Goal: Task Accomplishment & Management: Manage account settings

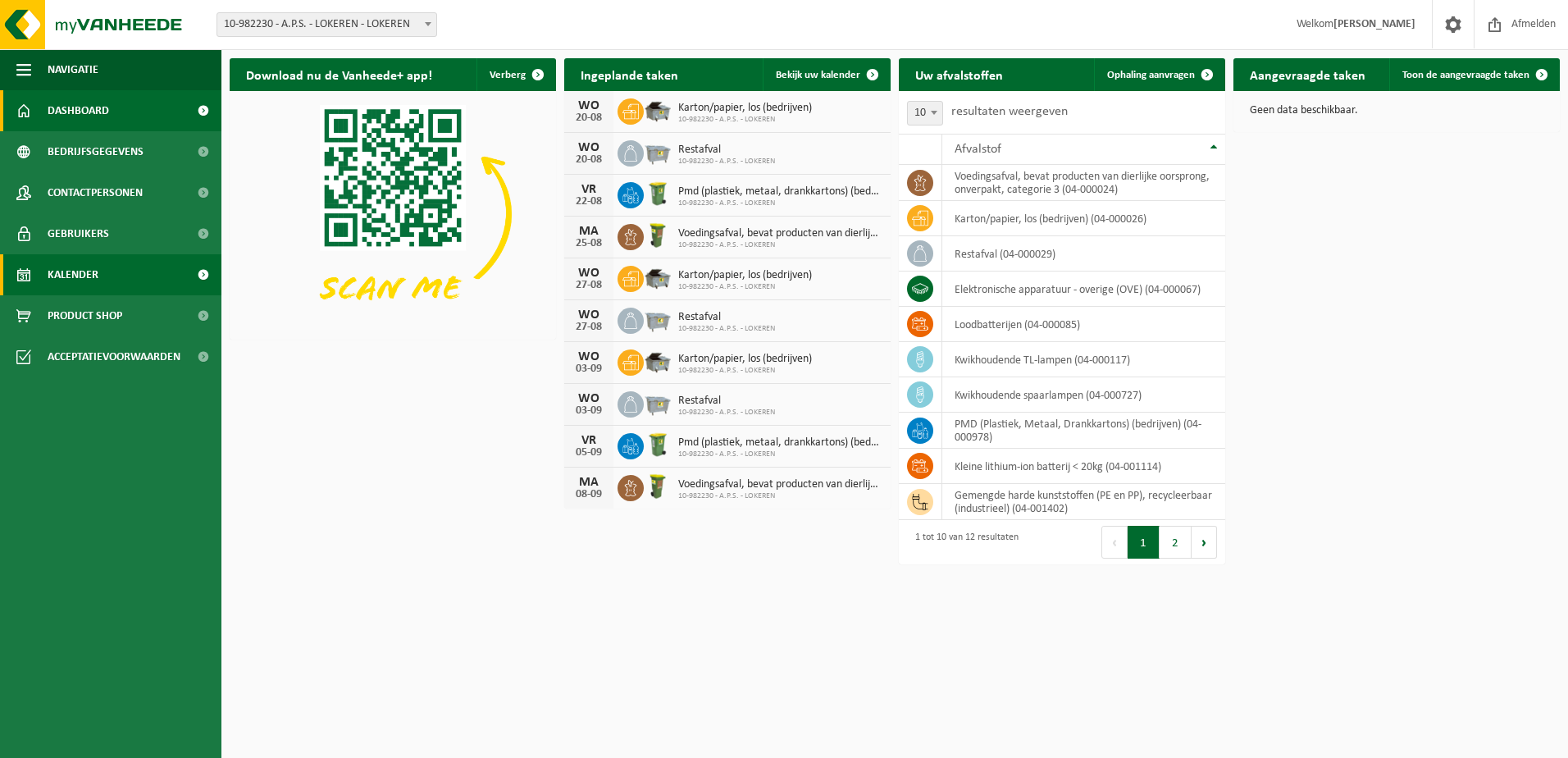
click at [106, 280] on link "Kalender" at bounding box center [110, 274] width 221 height 41
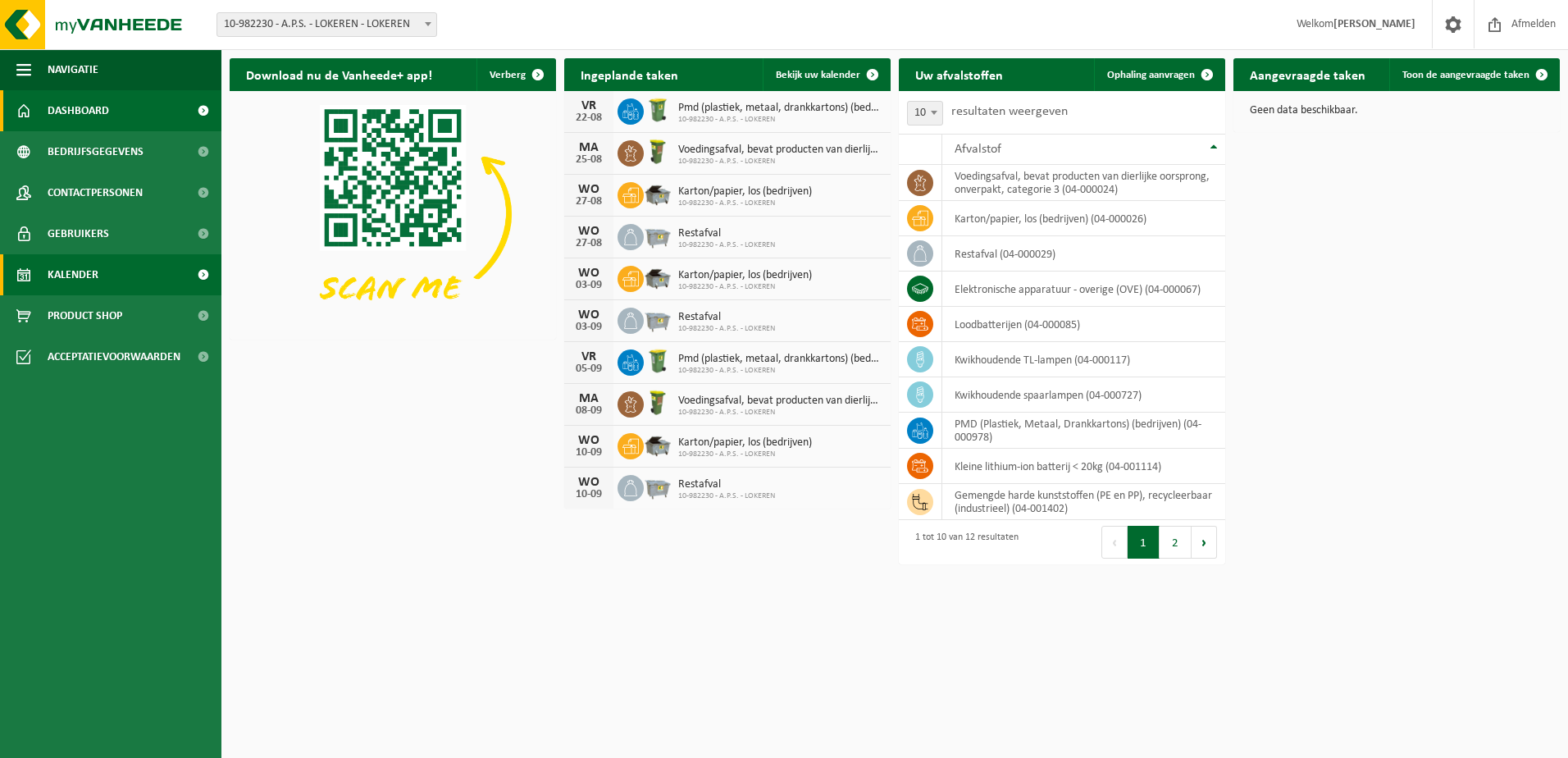
click at [66, 269] on span "Kalender" at bounding box center [73, 274] width 51 height 41
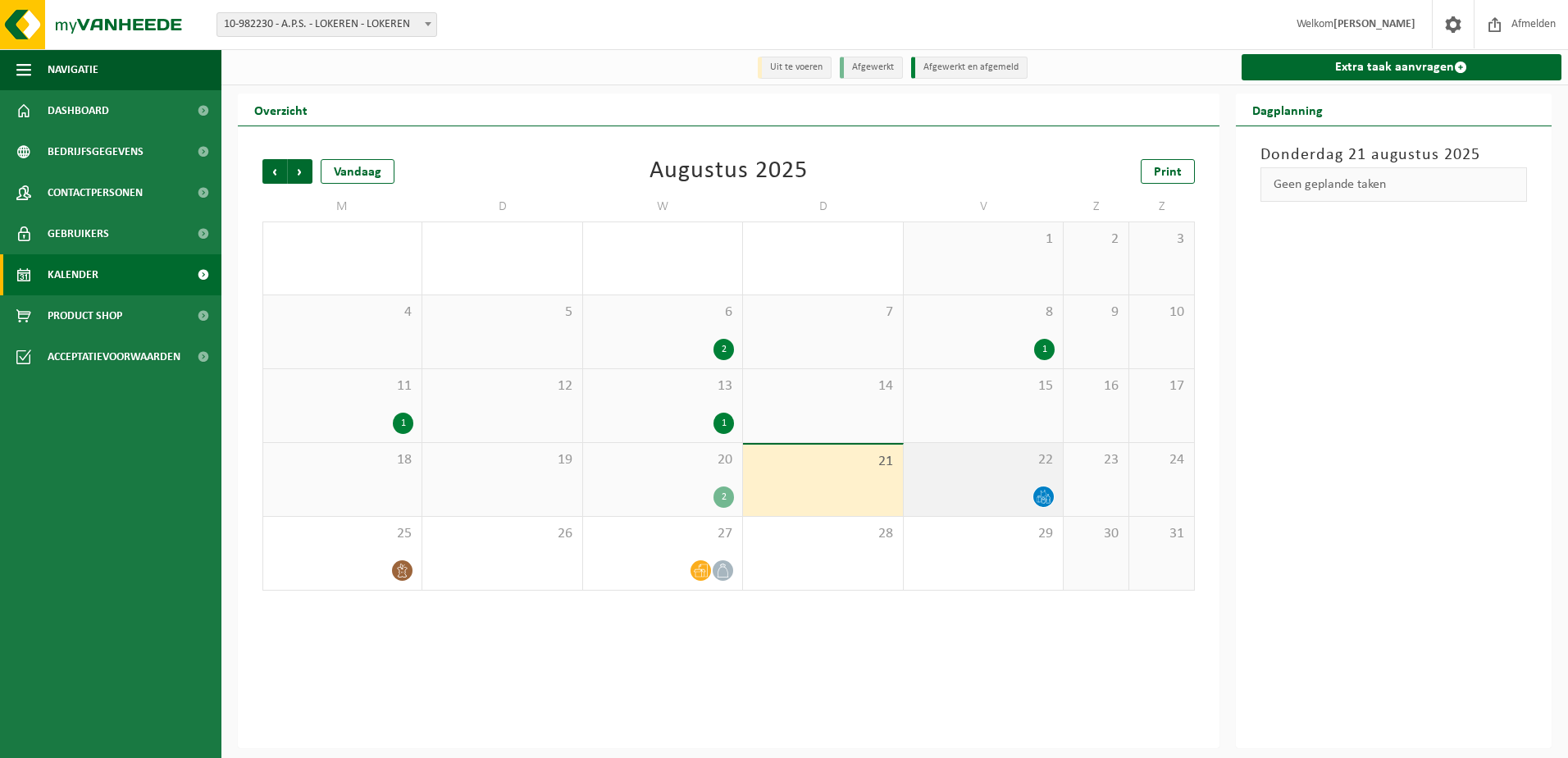
drag, startPoint x: 1000, startPoint y: 508, endPoint x: 1023, endPoint y: 508, distance: 23.0
click at [1002, 512] on div "22" at bounding box center [984, 479] width 159 height 73
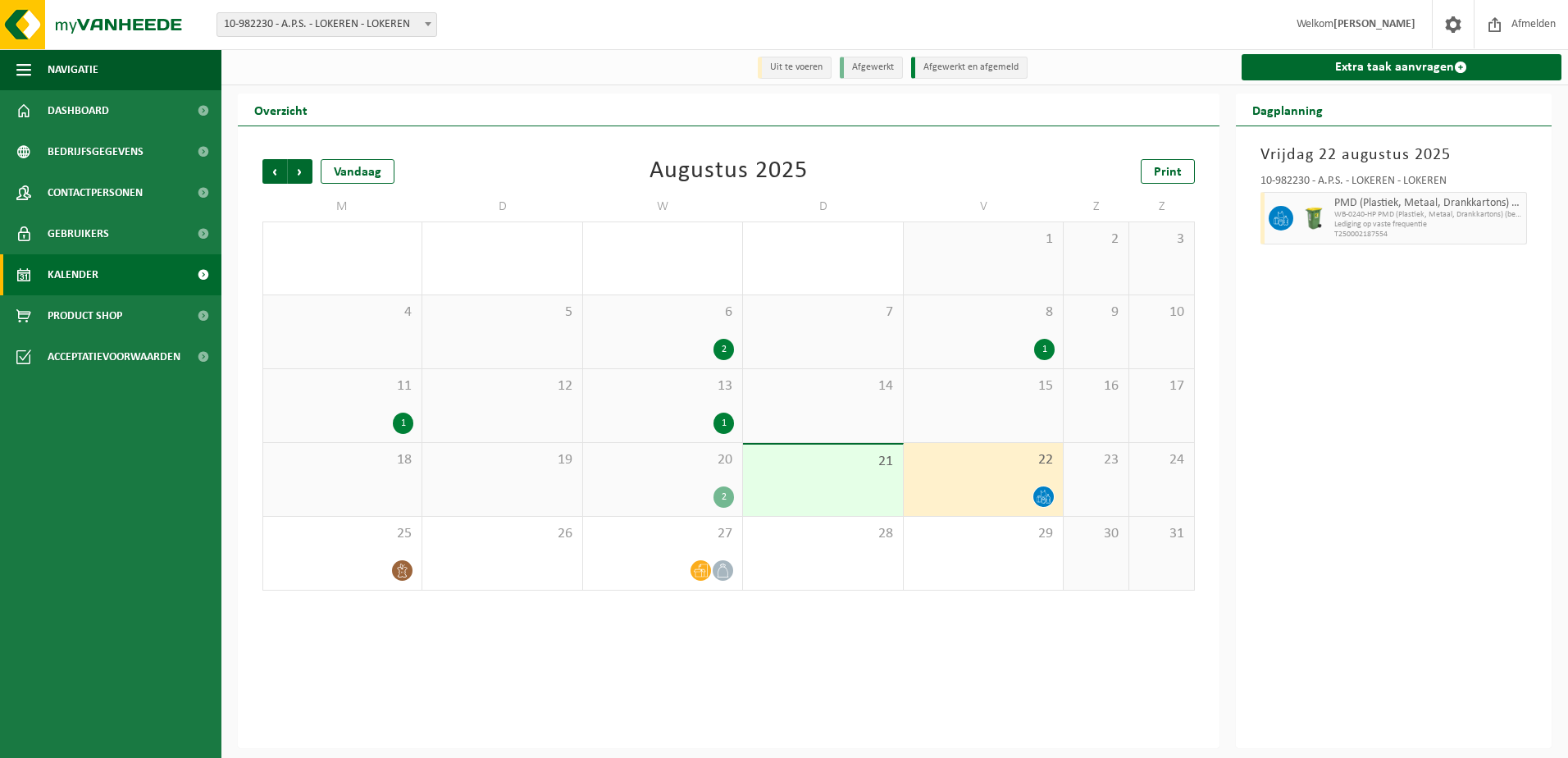
click at [1042, 501] on icon at bounding box center [1043, 496] width 14 height 14
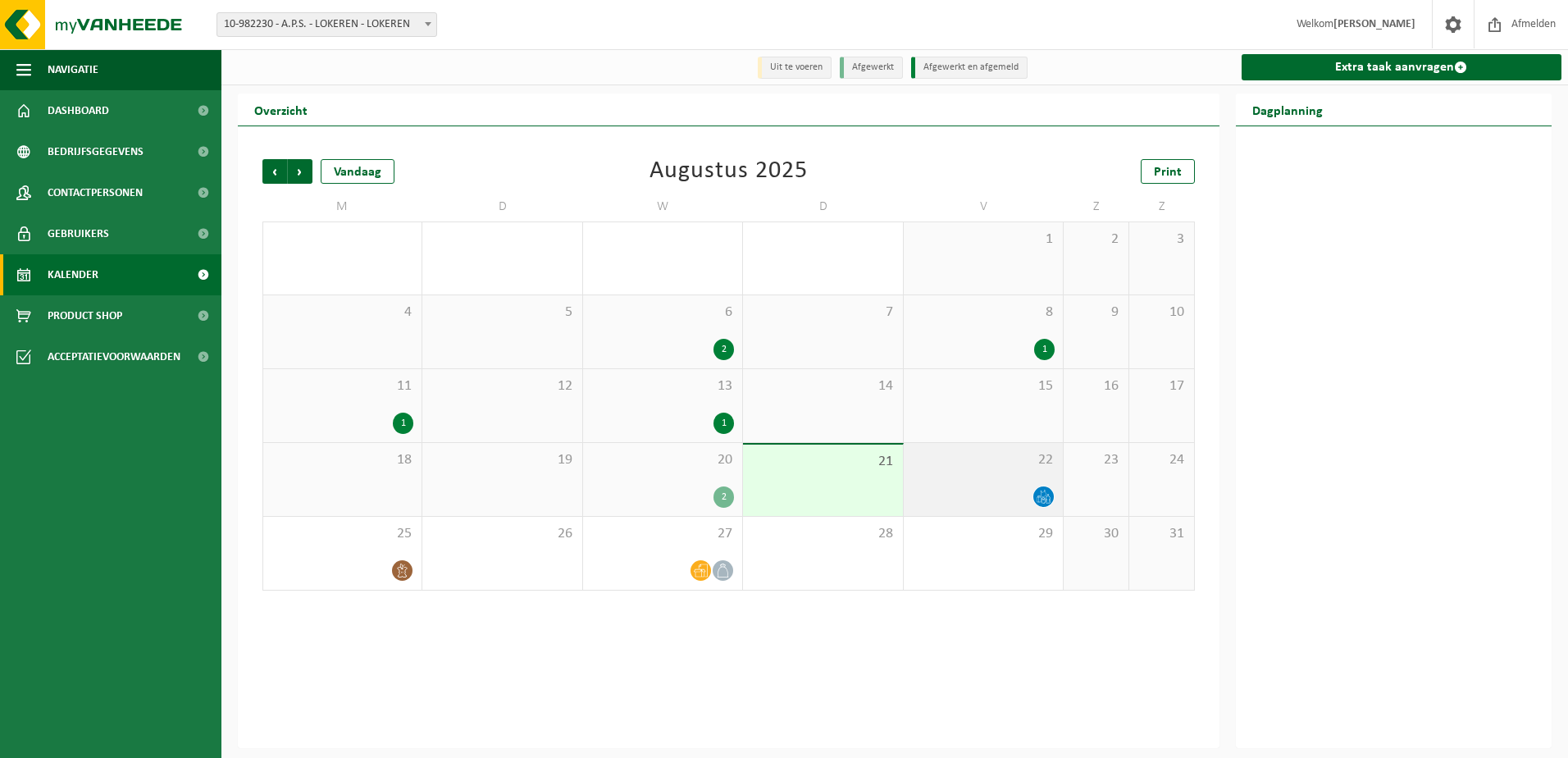
click at [1042, 497] on icon at bounding box center [1043, 493] width 6 height 8
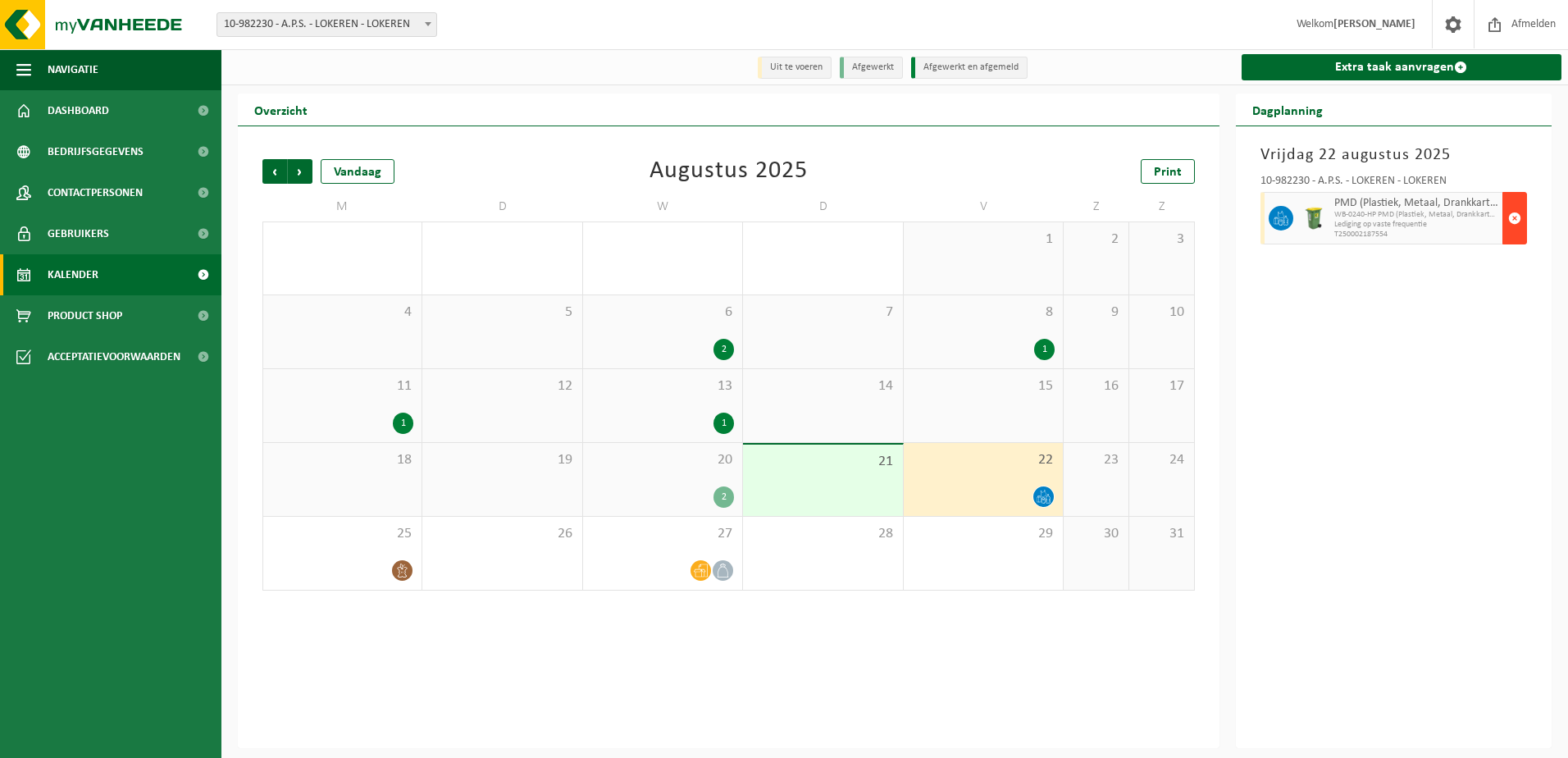
click at [1522, 209] on button "button" at bounding box center [1515, 217] width 25 height 52
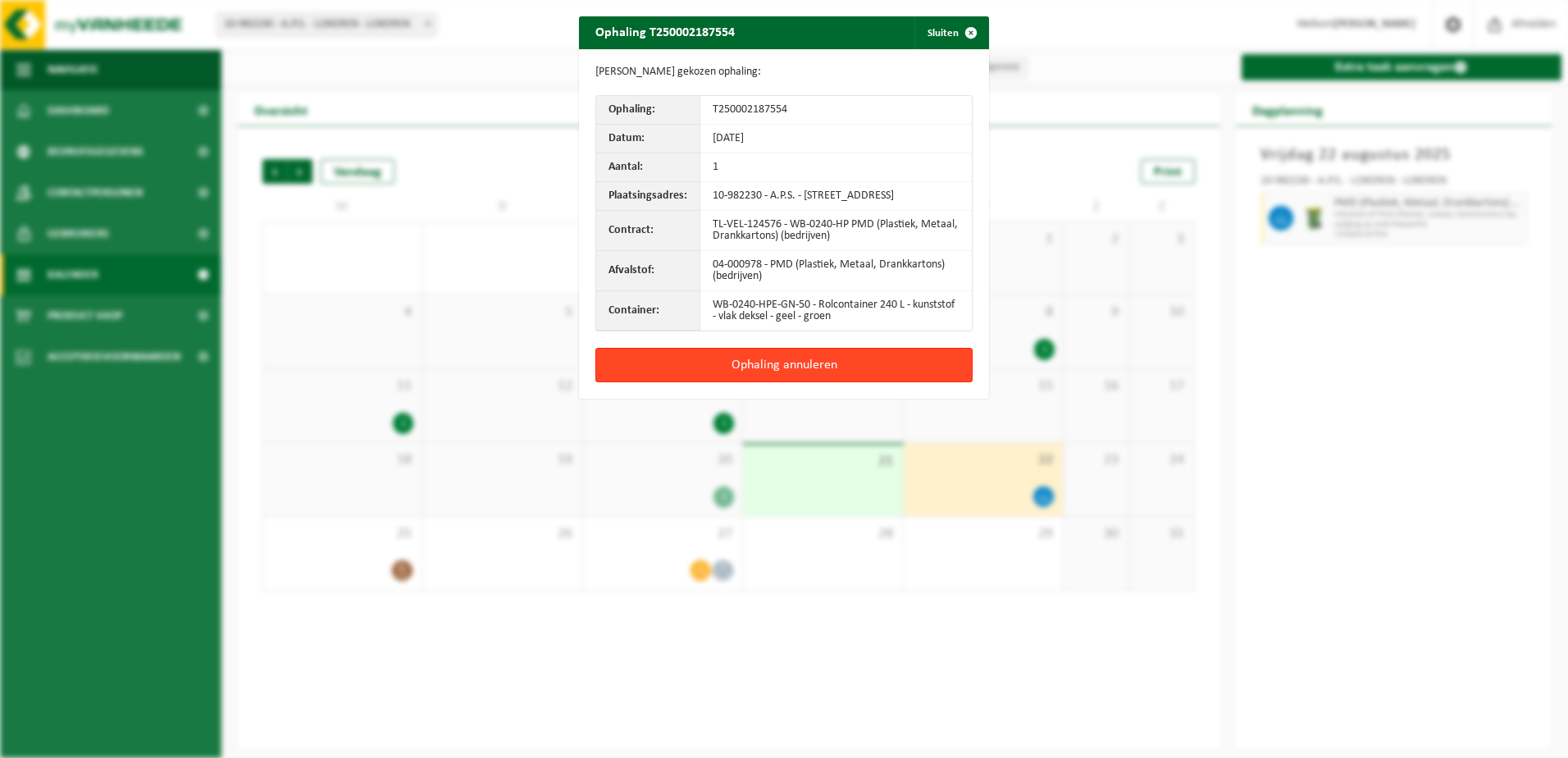
click at [802, 378] on button "Ophaling annuleren" at bounding box center [784, 365] width 378 height 34
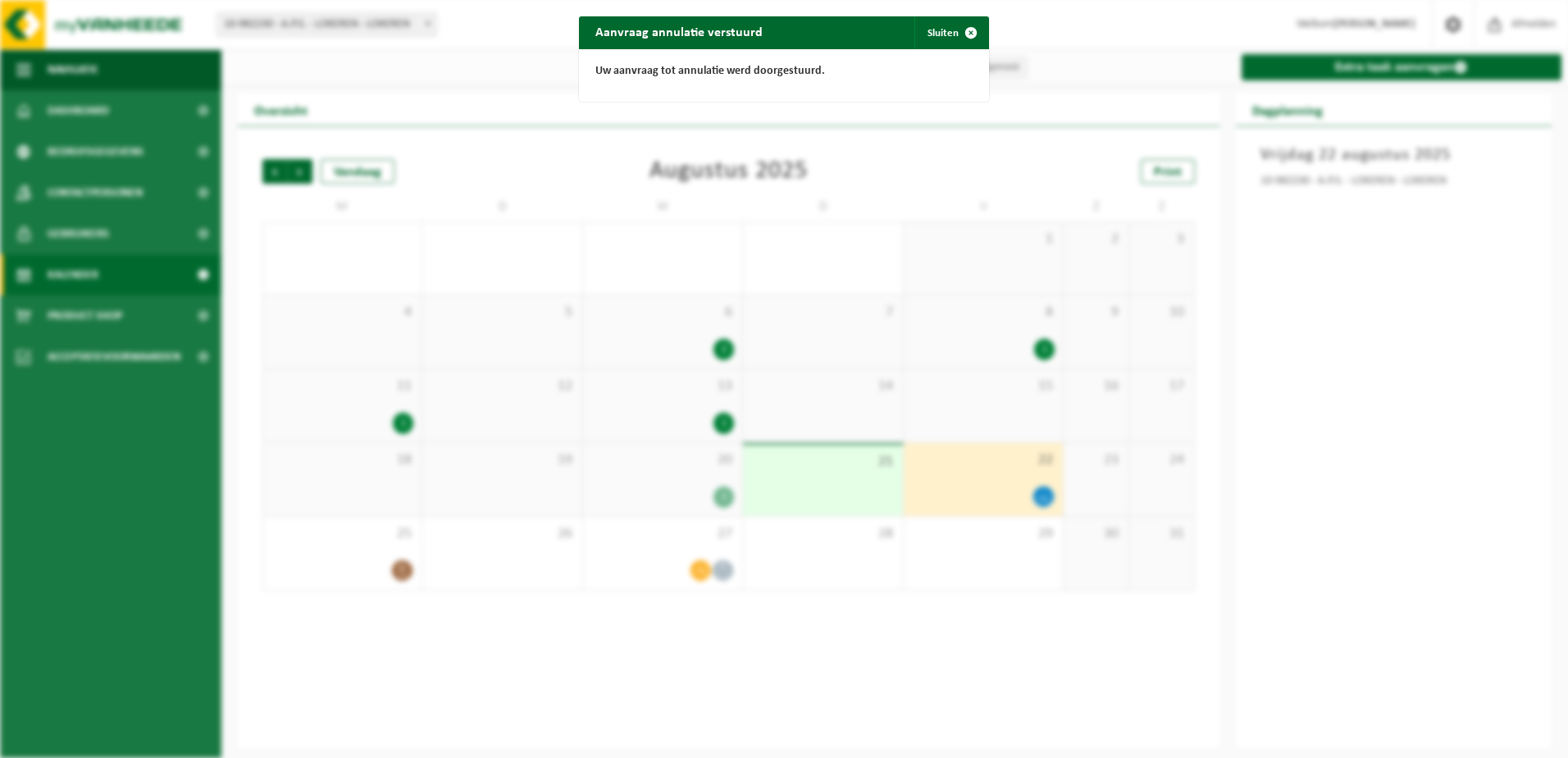
click at [766, 602] on div "Aanvraag annulatie verstuurd Sluiten Uw aanvraag tot annulatie werd doorgestuur…" at bounding box center [784, 379] width 1568 height 758
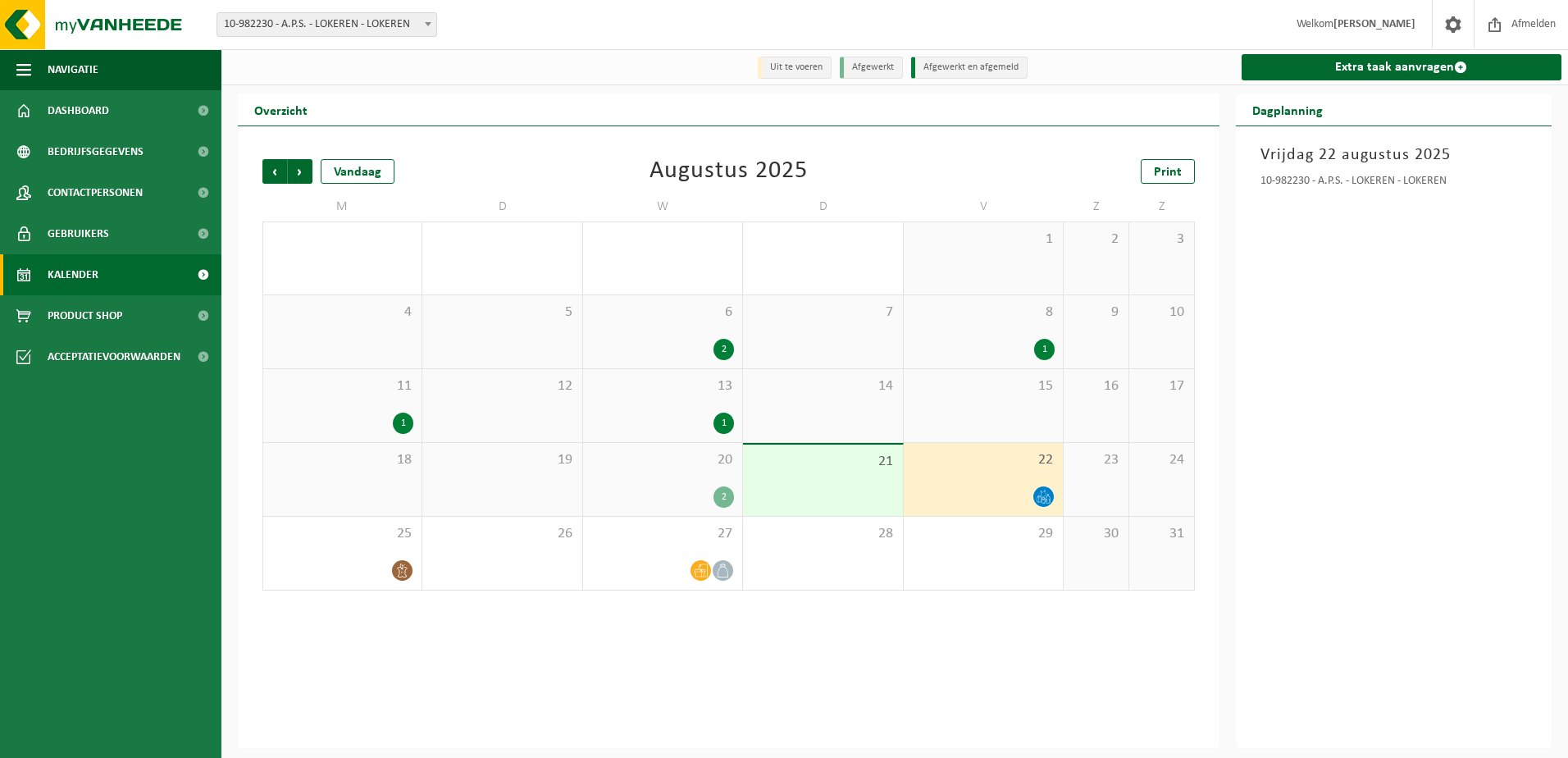
drag, startPoint x: 766, startPoint y: 602, endPoint x: 948, endPoint y: 484, distance: 216.9
click at [948, 484] on div "22" at bounding box center [984, 479] width 159 height 73
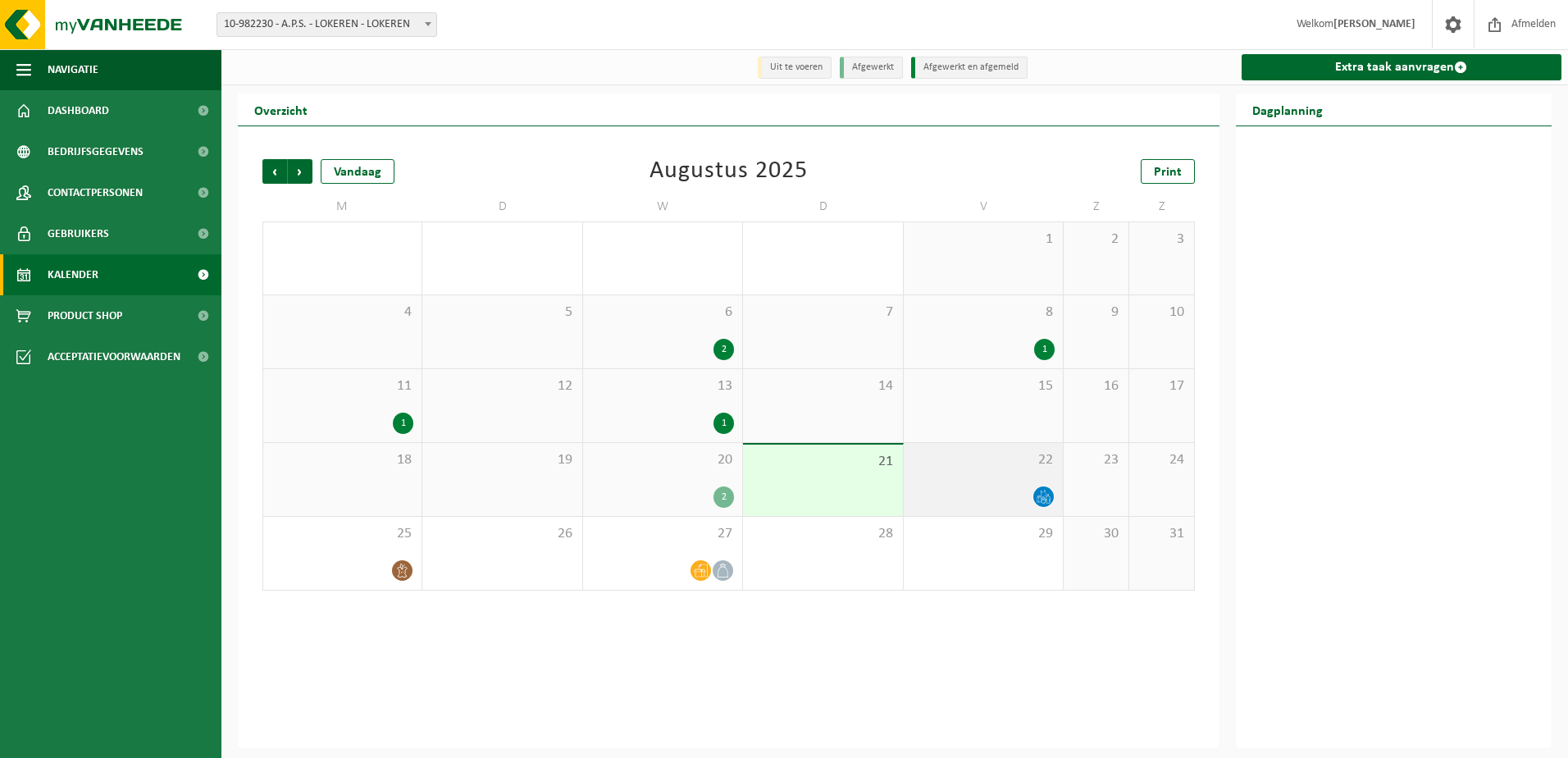
click at [1030, 486] on div "22" at bounding box center [984, 479] width 159 height 73
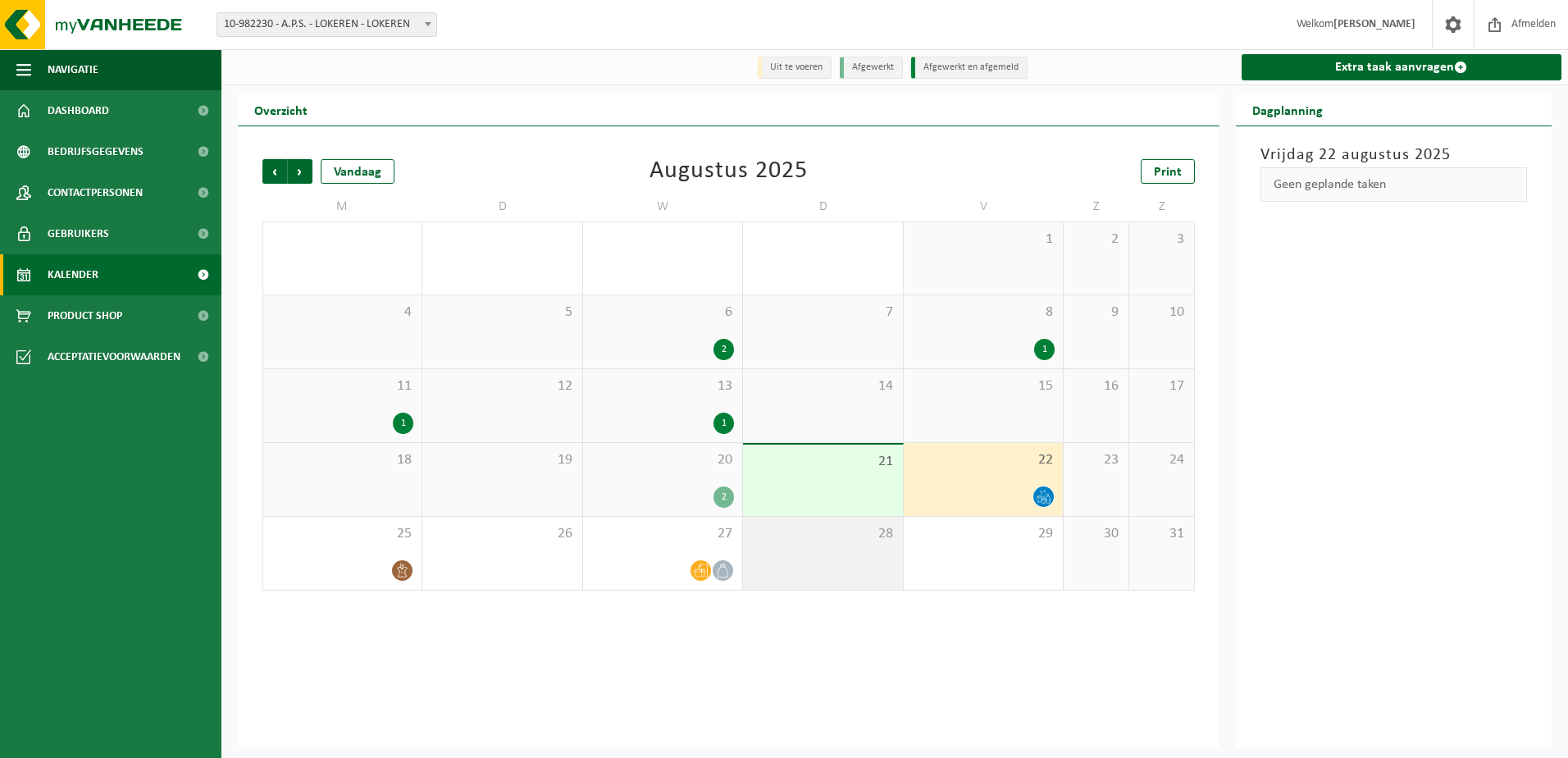
click at [821, 533] on span "28" at bounding box center [822, 533] width 142 height 18
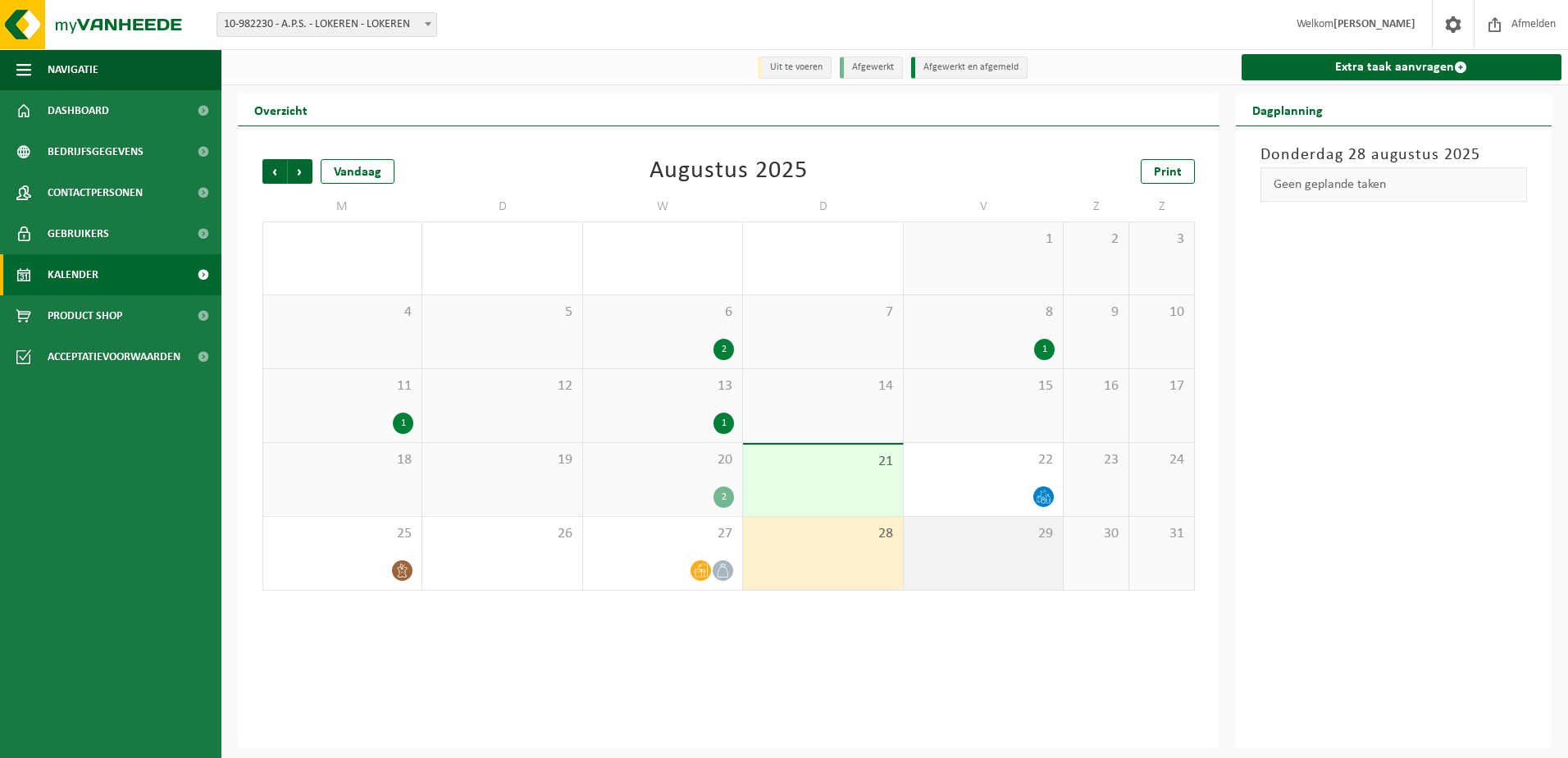
click at [1005, 550] on div "29" at bounding box center [984, 553] width 159 height 73
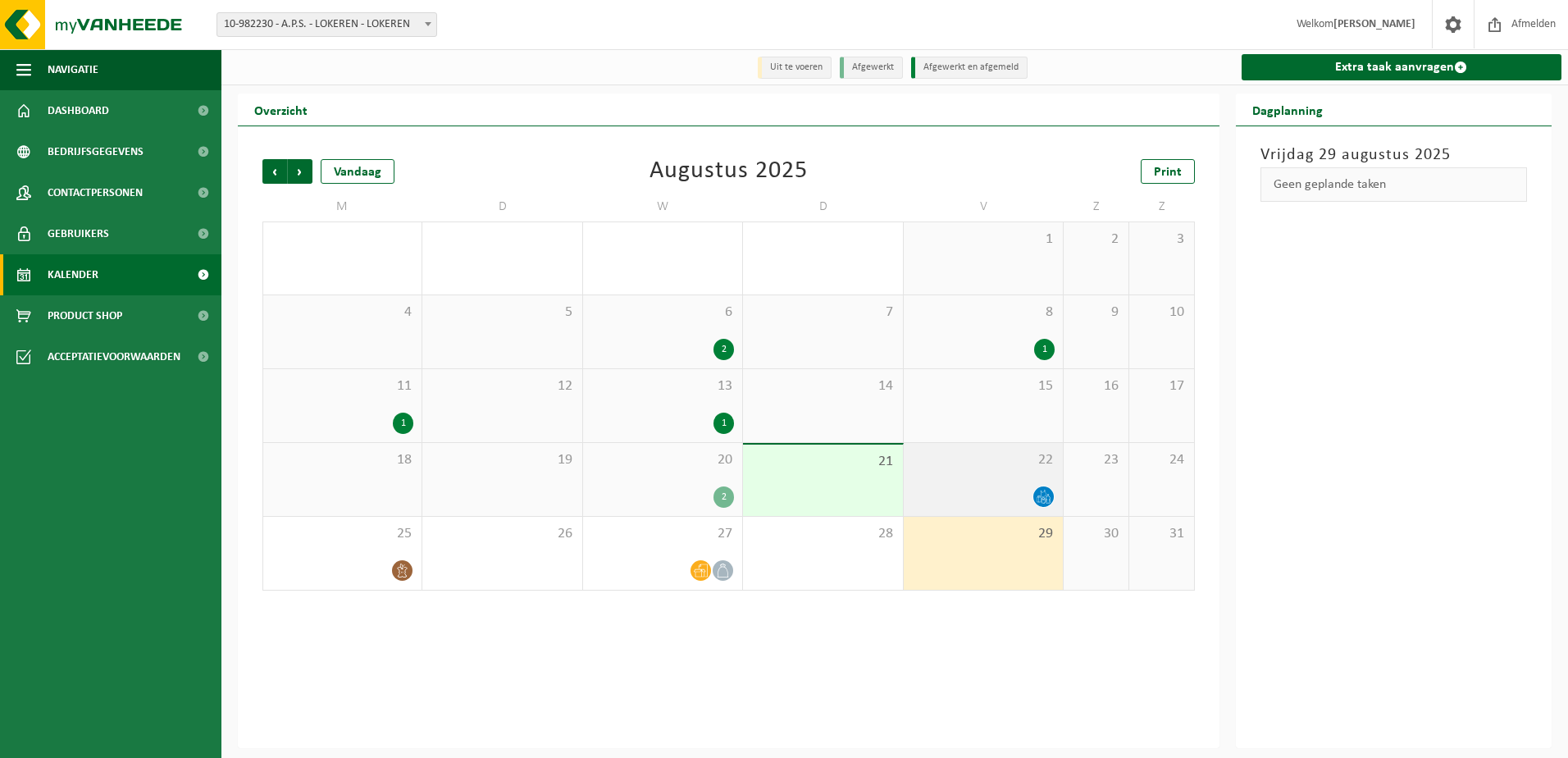
click at [988, 491] on div at bounding box center [983, 496] width 142 height 22
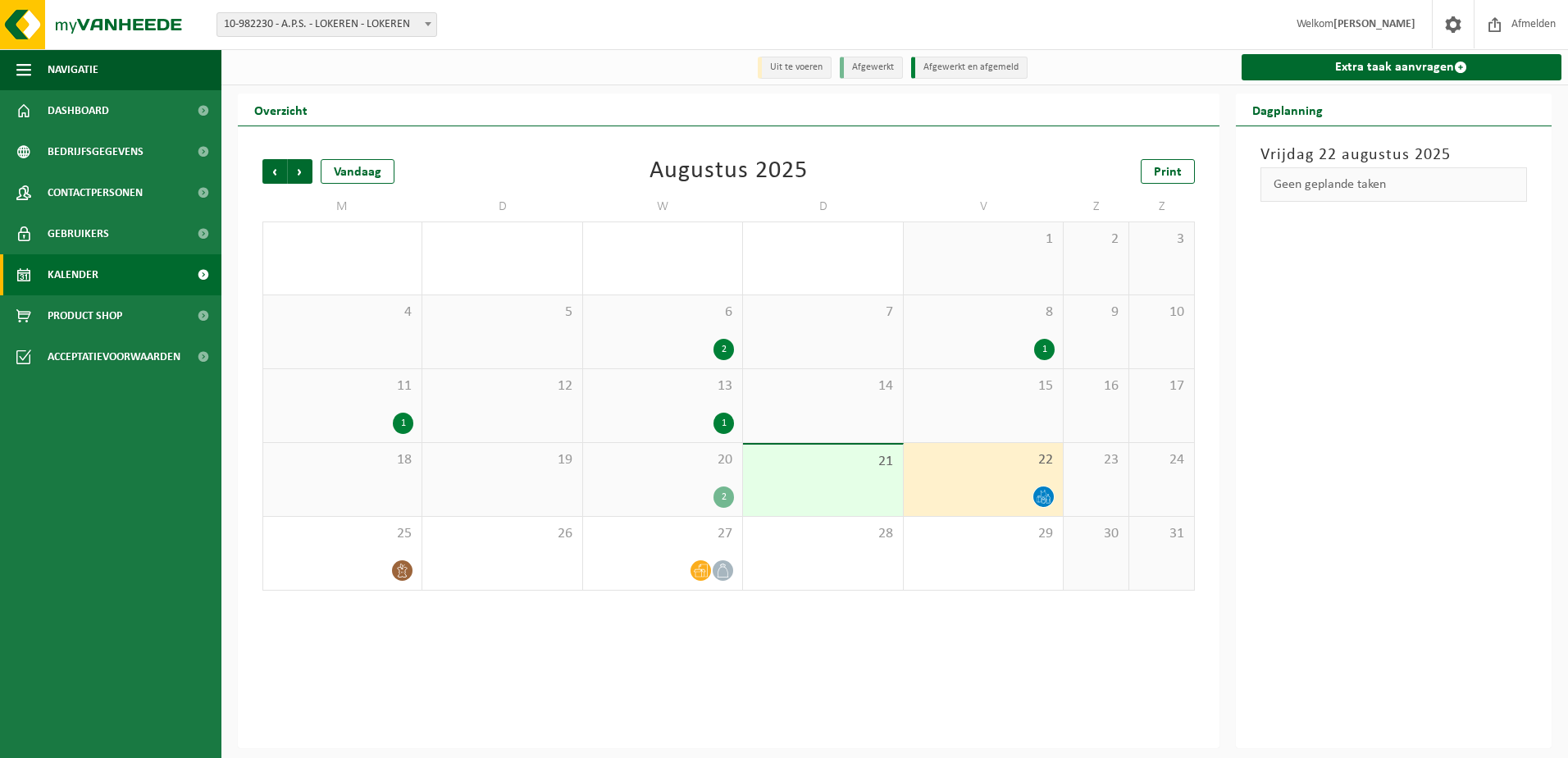
click at [1123, 481] on div "23" at bounding box center [1096, 479] width 65 height 73
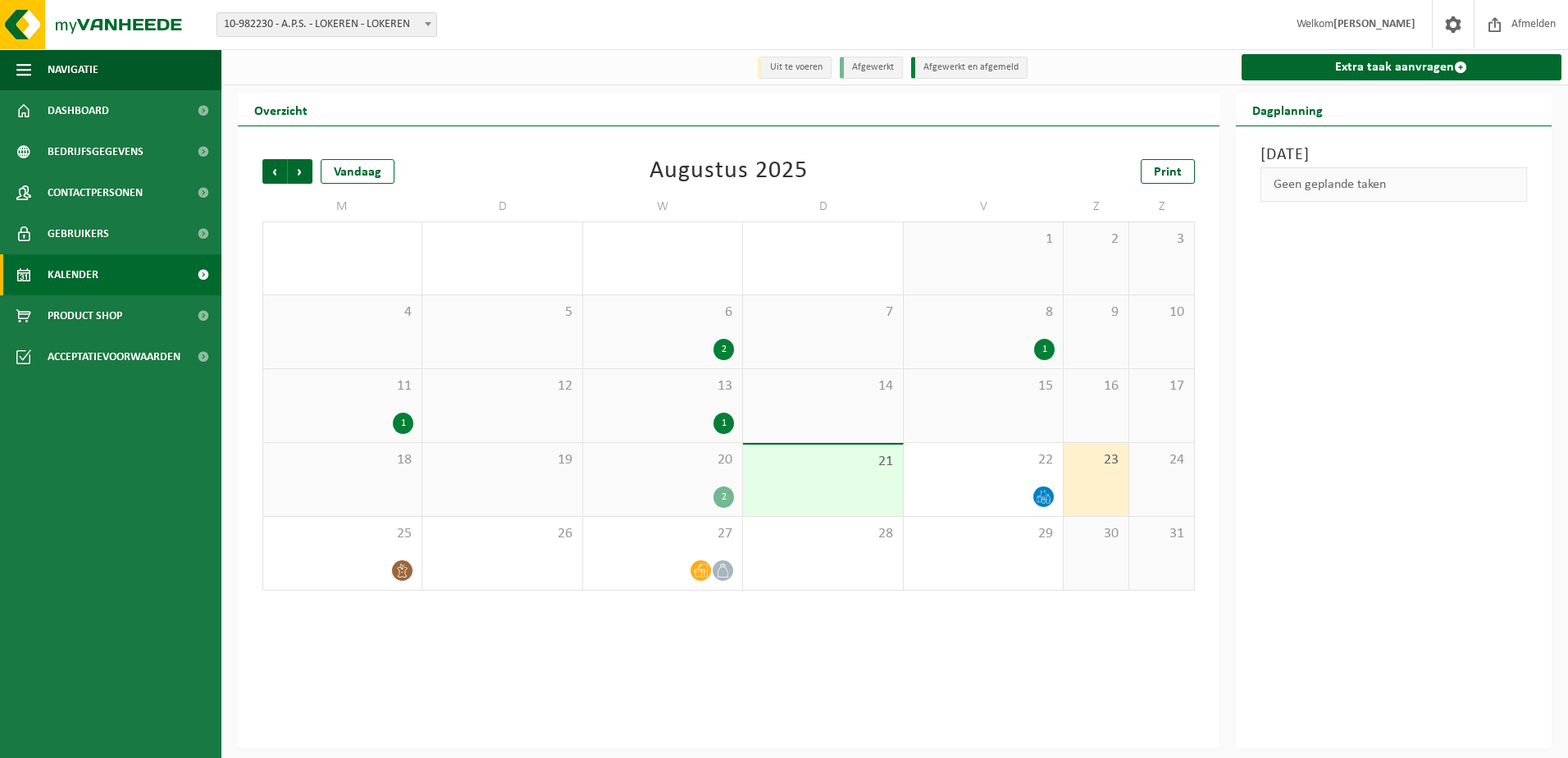
click at [1159, 478] on div "24" at bounding box center [1161, 479] width 65 height 73
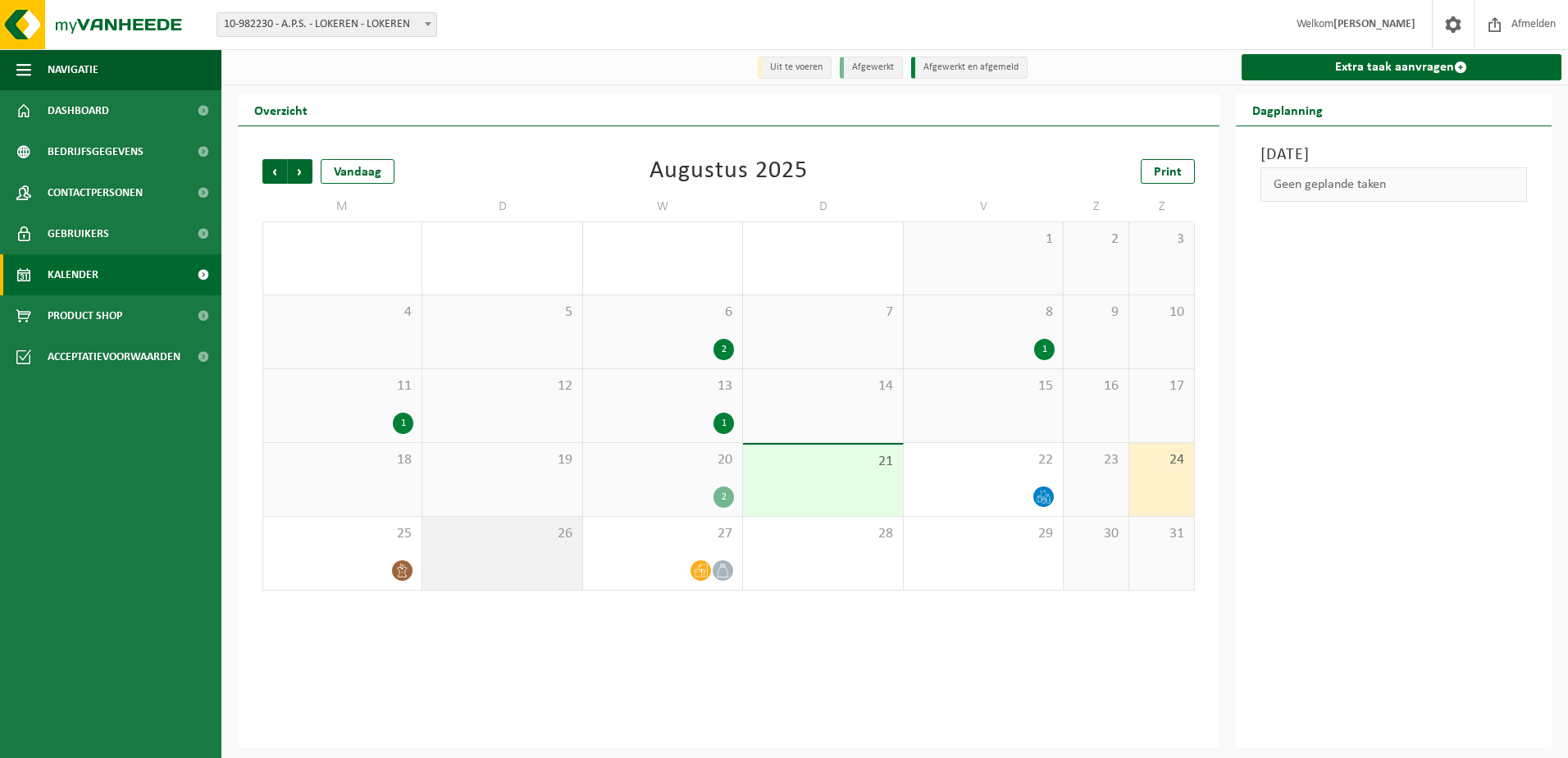
click at [496, 573] on div "26" at bounding box center [502, 553] width 159 height 73
